Goal: Information Seeking & Learning: Understand process/instructions

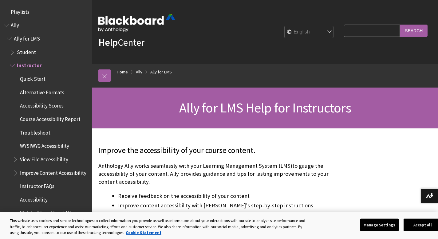
scroll to position [51, 0]
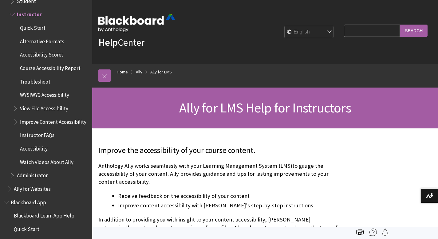
click at [26, 125] on span "Improve Content Accessibility" at bounding box center [53, 121] width 66 height 8
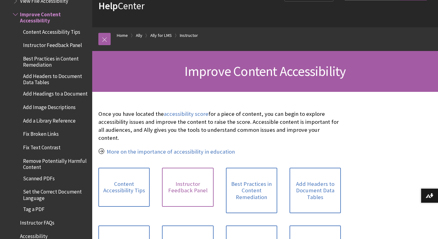
scroll to position [111, 0]
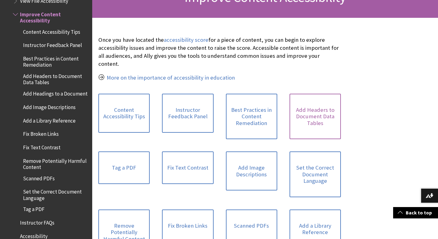
click at [310, 108] on link "Add Headers to Document Data Tables" at bounding box center [315, 117] width 51 height 46
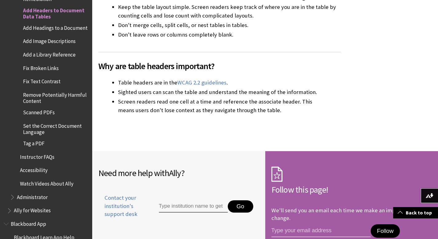
scroll to position [969, 0]
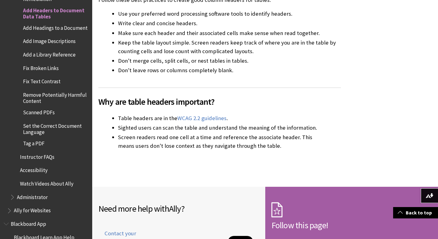
click at [34, 85] on span "Fix Text Contrast" at bounding box center [41, 81] width 37 height 8
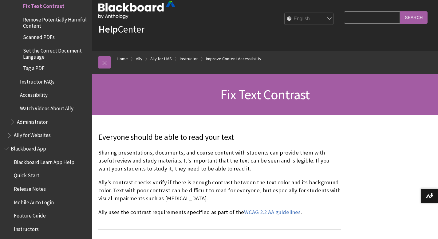
scroll to position [13, 0]
click at [268, 212] on link "WCAG 2.2 AA guidelines" at bounding box center [272, 212] width 57 height 7
